Goal: Task Accomplishment & Management: Complete application form

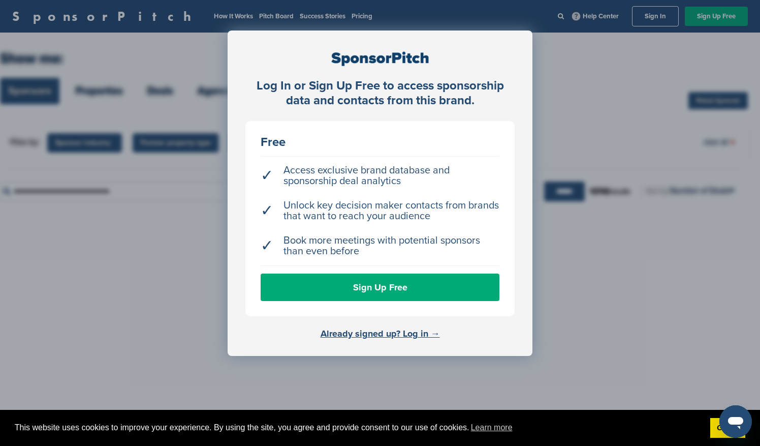
click at [513, 335] on div "Already signed up? Log in →" at bounding box center [379, 333] width 269 height 9
click at [575, 301] on div "Log In or Sign Up Free to access sponsorship data and contacts from this brand.…" at bounding box center [380, 248] width 760 height 497
click at [345, 288] on link "Sign Up Free" at bounding box center [380, 286] width 239 height 27
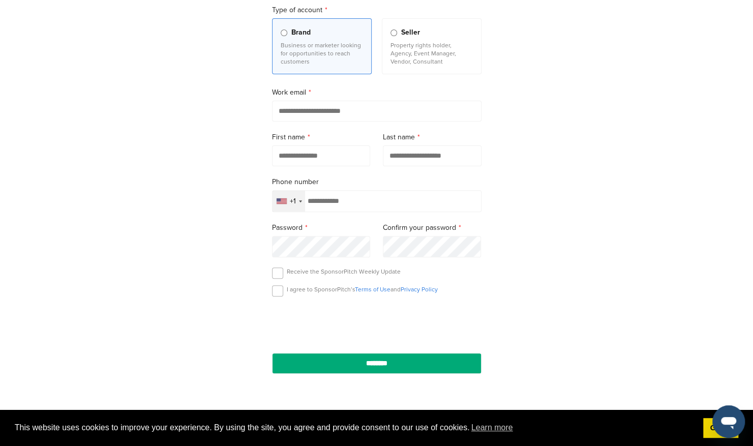
scroll to position [106, 0]
